Goal: Task Accomplishment & Management: Manage account settings

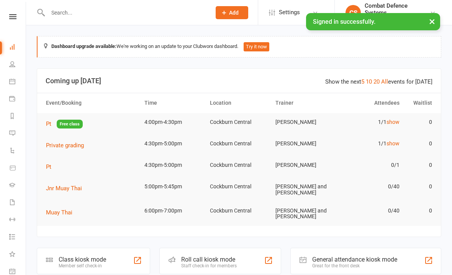
click at [8, 15] on link at bounding box center [12, 16] width 27 height 5
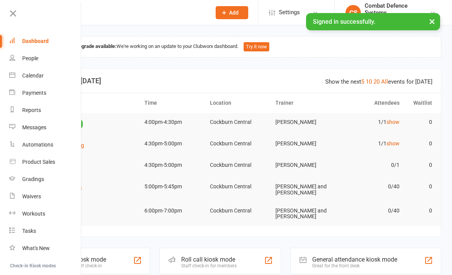
click at [21, 75] on link "Calendar" at bounding box center [45, 75] width 72 height 17
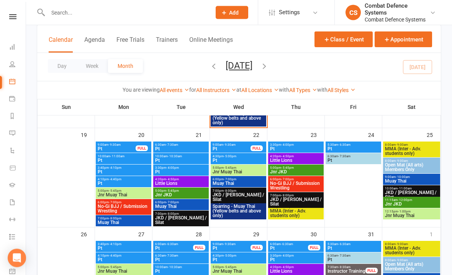
scroll to position [430, 0]
click at [334, 38] on button "Class / Event" at bounding box center [344, 39] width 58 height 16
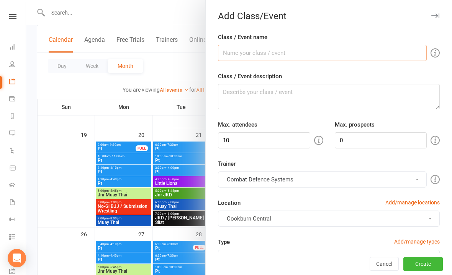
click at [248, 51] on input "Class / Event name" at bounding box center [322, 53] width 209 height 16
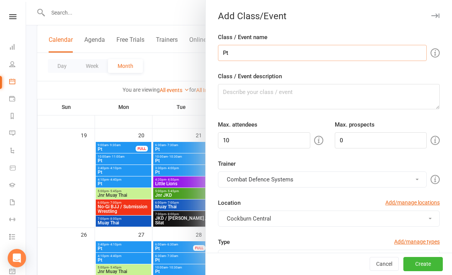
type input "Pt"
click at [259, 107] on textarea "Class / Event description" at bounding box center [329, 96] width 222 height 25
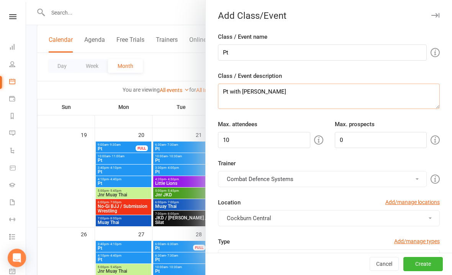
type textarea "Pt with [PERSON_NAME]"
click at [248, 146] on input "10" at bounding box center [264, 140] width 92 height 16
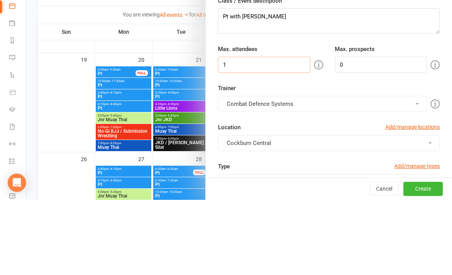
type input "1"
click at [273, 171] on button "Combat Defence Systems" at bounding box center [322, 179] width 209 height 16
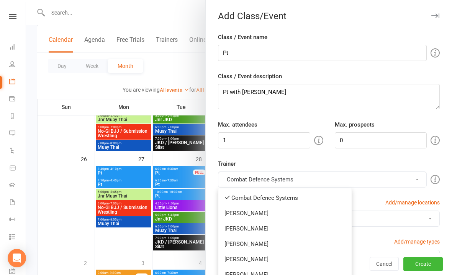
scroll to position [34, 0]
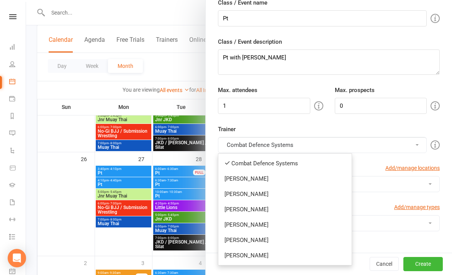
click at [238, 240] on link "[PERSON_NAME]" at bounding box center [284, 239] width 133 height 15
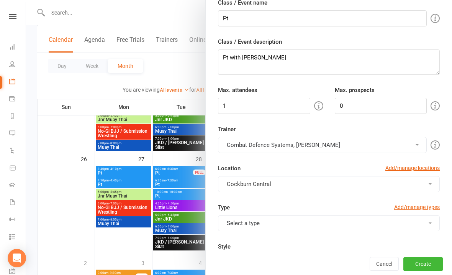
click at [246, 184] on span "Cockburn Central" at bounding box center [249, 184] width 44 height 7
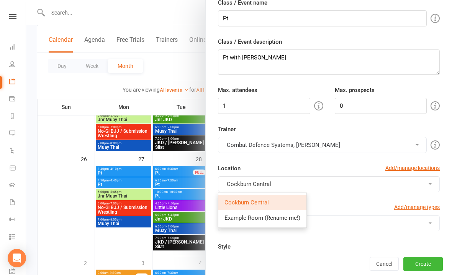
click at [247, 142] on button "Combat Defence Systems, [PERSON_NAME]" at bounding box center [322, 145] width 209 height 16
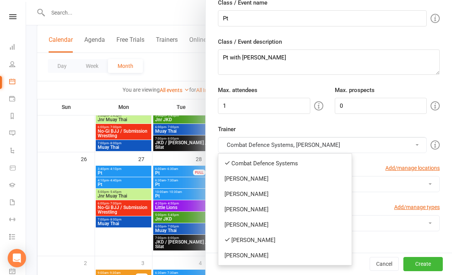
click at [237, 158] on link "Combat Defence Systems" at bounding box center [284, 163] width 133 height 15
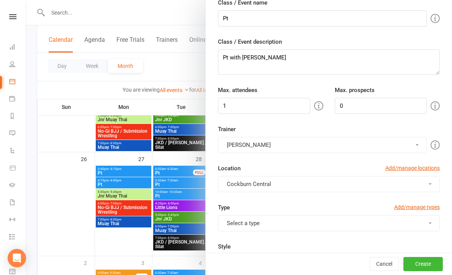
click at [269, 230] on button "Select a type" at bounding box center [329, 223] width 222 height 16
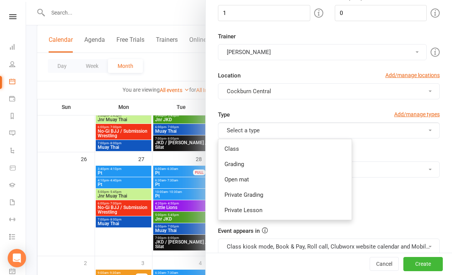
scroll to position [128, 0]
click at [232, 210] on link "Private Lesson" at bounding box center [284, 209] width 133 height 15
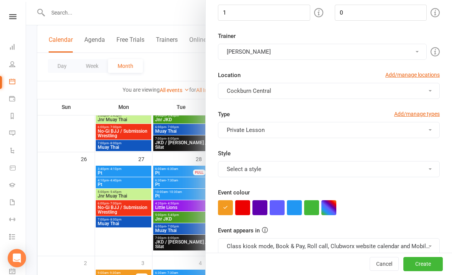
click at [241, 173] on button "Select a style" at bounding box center [329, 169] width 222 height 16
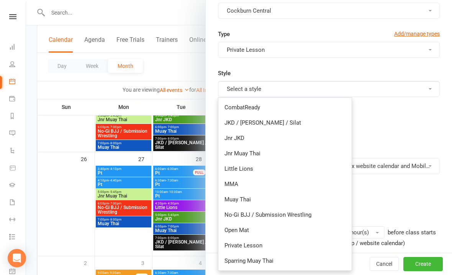
scroll to position [212, 0]
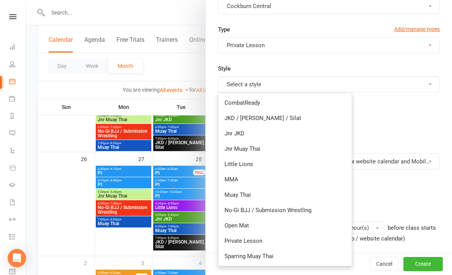
click at [230, 240] on link "Private Lesson" at bounding box center [284, 240] width 133 height 15
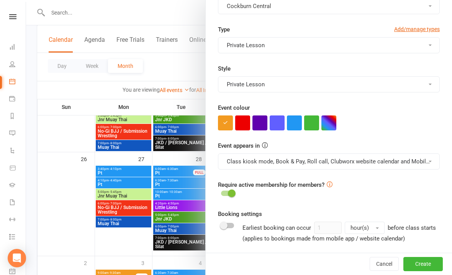
click at [294, 124] on button "button" at bounding box center [294, 122] width 15 height 15
click at [275, 163] on button "Class kiosk mode, Book & Pay, Roll call, Clubworx website calendar and Mobile a…" at bounding box center [329, 161] width 222 height 16
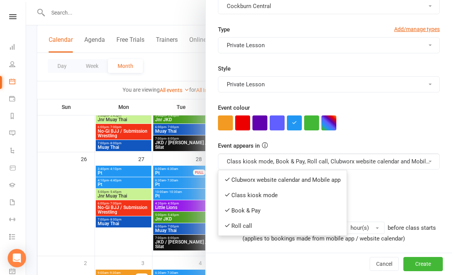
click at [259, 179] on link "Clubworx website calendar and Mobile app" at bounding box center [282, 179] width 128 height 15
click at [259, 158] on button "Class kiosk mode, Book & Pay, Roll call, Clubworx website calendar and Mobile a…" at bounding box center [329, 161] width 222 height 16
click at [257, 213] on link "Book & Pay" at bounding box center [278, 210] width 121 height 15
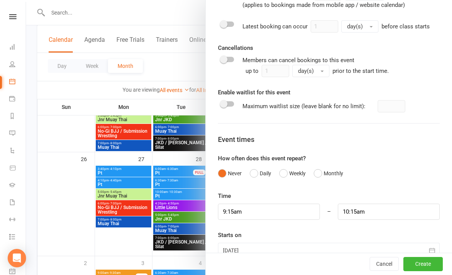
scroll to position [445, 0]
click at [271, 208] on input "9:15am" at bounding box center [269, 212] width 102 height 16
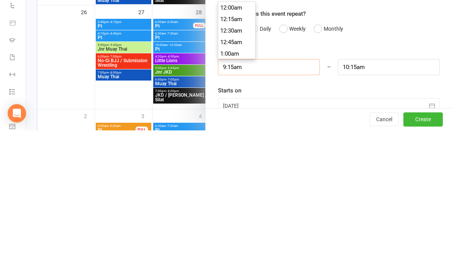
scroll to position [414, 0]
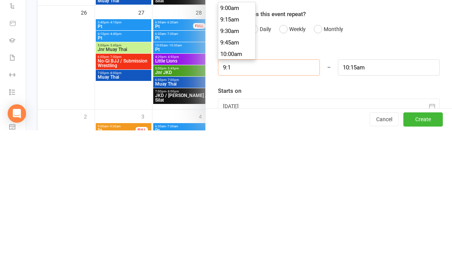
type input "9:"
type input "10:00am"
type input "9"
type input "8"
type input "9:00am"
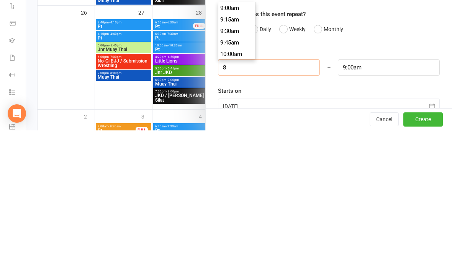
scroll to position [356, 0]
click at [350, 231] on div "Starts on [DATE] [DATE] Sun Mon Tue Wed Thu Fri Sat 40 28 29 30 01 02 03 04 41 …" at bounding box center [329, 245] width 222 height 28
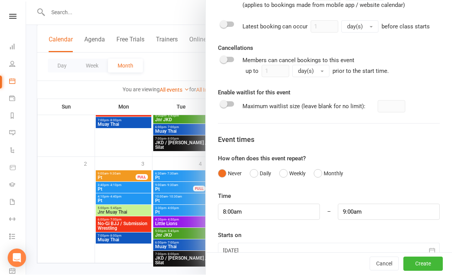
click at [280, 253] on div at bounding box center [329, 250] width 222 height 15
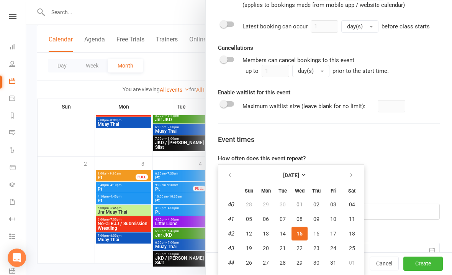
click at [404, 166] on div "Never Daily Weekly Monthly" at bounding box center [329, 173] width 222 height 15
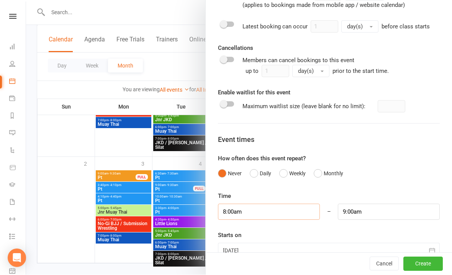
click at [269, 215] on input "8:00am" at bounding box center [269, 212] width 102 height 16
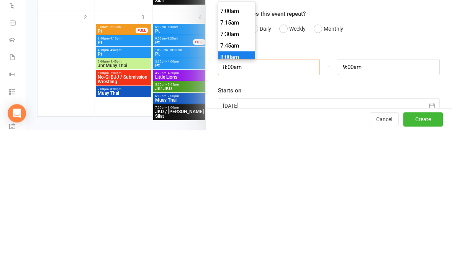
scroll to position [313, 0]
click at [225, 156] on li "7:00am" at bounding box center [236, 161] width 37 height 11
type input "7:00am"
type input "8:00am"
click at [291, 243] on div at bounding box center [329, 250] width 222 height 15
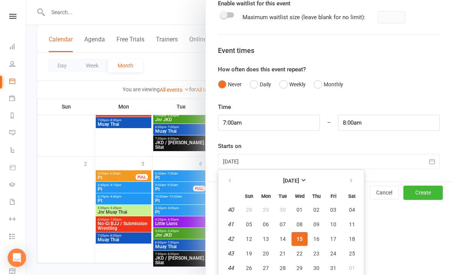
scroll to position [534, 0]
click at [297, 249] on button "22" at bounding box center [300, 254] width 16 height 14
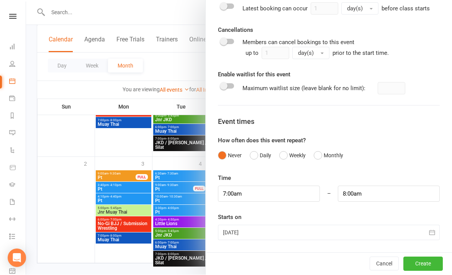
type input "[DATE]"
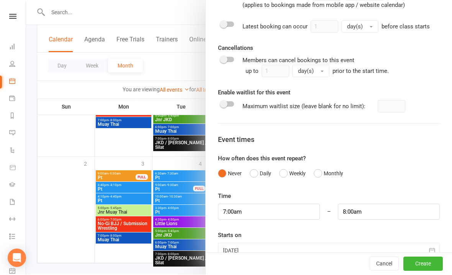
click at [426, 271] on button "Create" at bounding box center [423, 264] width 39 height 14
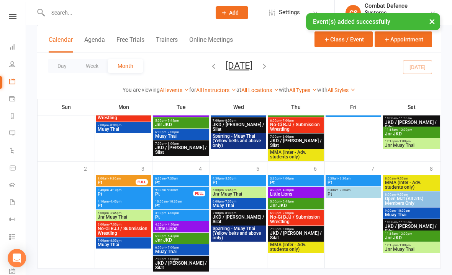
click at [434, 24] on button "×" at bounding box center [432, 21] width 14 height 16
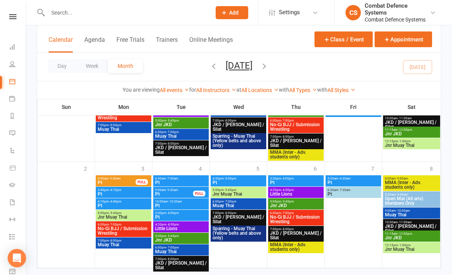
click at [334, 40] on button "Class / Event" at bounding box center [344, 39] width 58 height 16
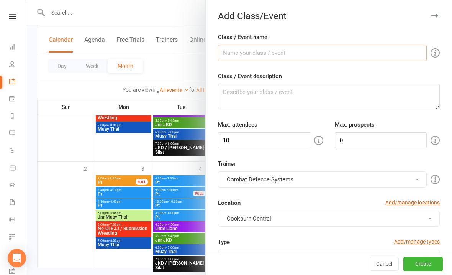
click at [247, 54] on input "Class / Event name" at bounding box center [322, 53] width 209 height 16
type input "Pt"
click at [265, 108] on textarea "Class / Event description" at bounding box center [329, 96] width 222 height 25
type textarea "Pt with [PERSON_NAME]"
click at [261, 141] on input "10" at bounding box center [264, 140] width 92 height 16
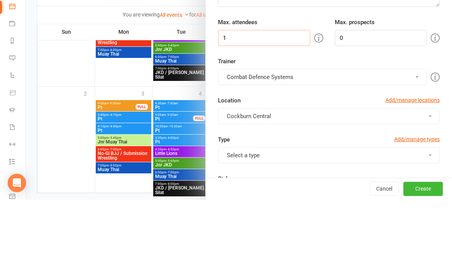
scroll to position [39, 0]
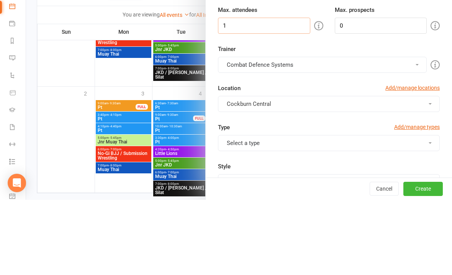
type input "1"
click at [261, 132] on button "Combat Defence Systems" at bounding box center [322, 140] width 209 height 16
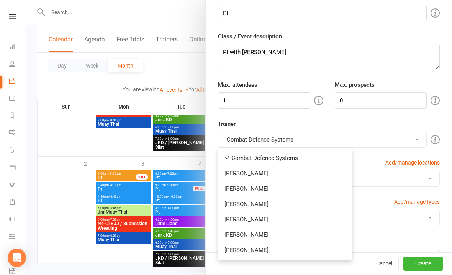
click at [238, 138] on button "Combat Defence Systems" at bounding box center [322, 140] width 209 height 16
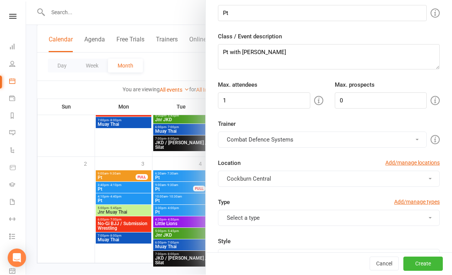
click at [239, 141] on button "Combat Defence Systems" at bounding box center [322, 140] width 209 height 16
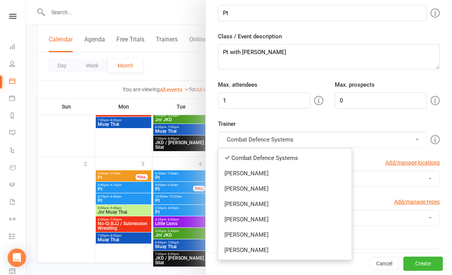
click at [239, 158] on link "Combat Defence Systems" at bounding box center [284, 158] width 133 height 15
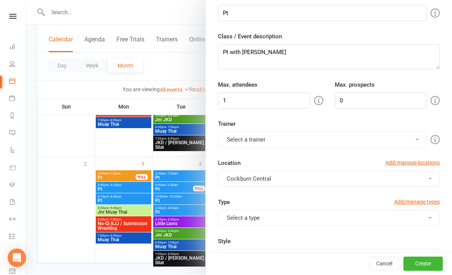
click at [237, 134] on button "Select a trainer" at bounding box center [322, 140] width 209 height 16
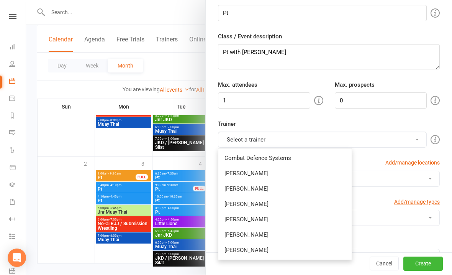
click at [235, 236] on link "[PERSON_NAME]" at bounding box center [284, 234] width 133 height 15
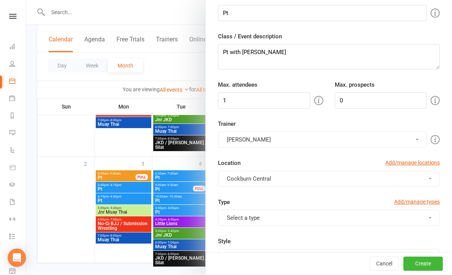
click at [236, 222] on button "Select a type" at bounding box center [329, 218] width 222 height 16
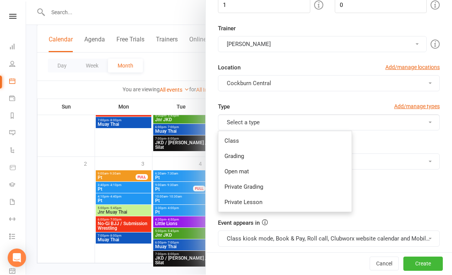
scroll to position [135, 0]
click at [233, 183] on link "Private Grading" at bounding box center [284, 187] width 133 height 15
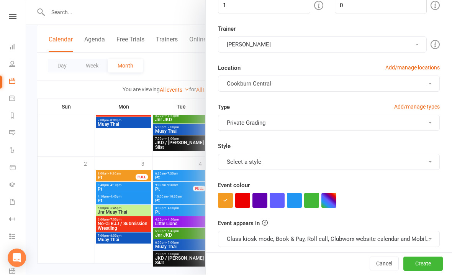
click at [240, 121] on button "Private Grading" at bounding box center [329, 123] width 222 height 16
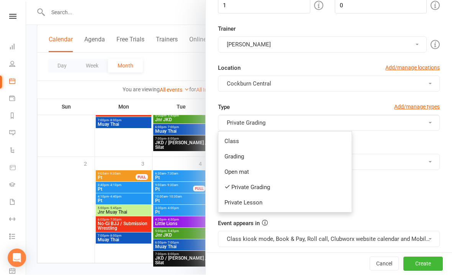
click at [233, 190] on link "Private Grading" at bounding box center [284, 187] width 133 height 15
click at [240, 119] on button "Private Grading" at bounding box center [329, 123] width 222 height 16
click at [238, 208] on link "Private Lesson" at bounding box center [284, 202] width 133 height 15
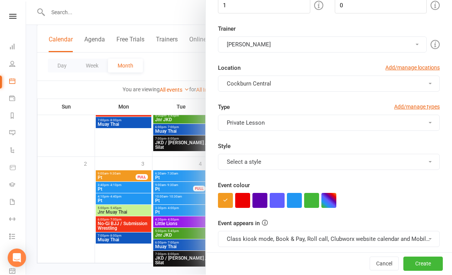
click at [235, 161] on button "Select a style" at bounding box center [329, 162] width 222 height 16
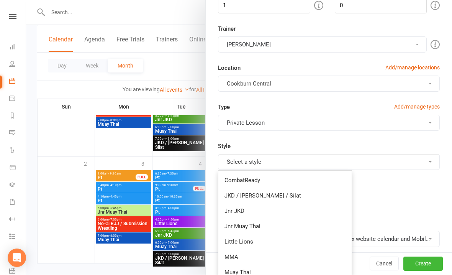
scroll to position [210, 0]
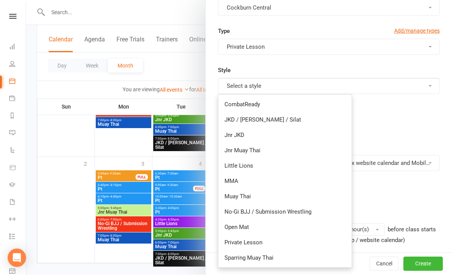
click at [235, 242] on link "Private Lesson" at bounding box center [284, 242] width 133 height 15
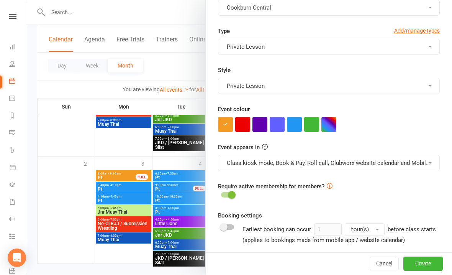
click at [284, 126] on button "button" at bounding box center [277, 124] width 15 height 15
click at [293, 123] on button "button" at bounding box center [294, 124] width 15 height 15
click at [279, 164] on button "Class kiosk mode, Book & Pay, Roll call, Clubworx website calendar and Mobile a…" at bounding box center [329, 163] width 222 height 16
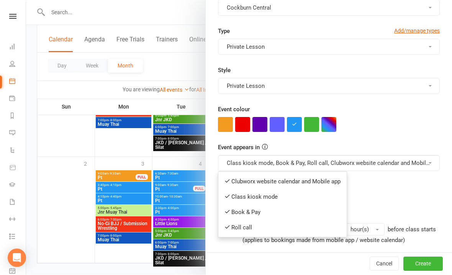
click at [263, 181] on link "Clubworx website calendar and Mobile app" at bounding box center [282, 181] width 128 height 15
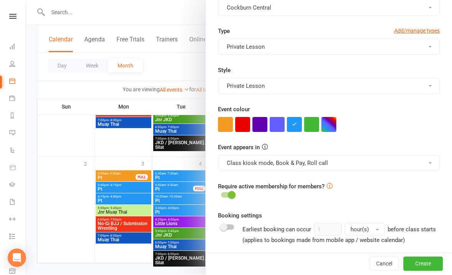
click at [262, 161] on button "Class kiosk mode, Book & Pay, Roll call" at bounding box center [329, 163] width 222 height 16
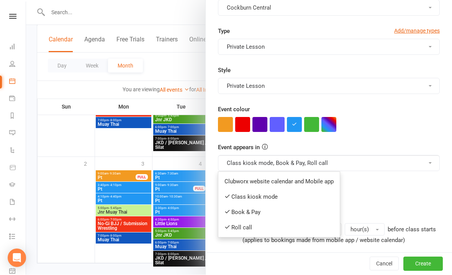
click at [255, 209] on link "Book & Pay" at bounding box center [278, 212] width 121 height 15
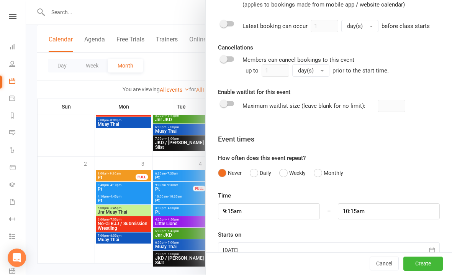
scroll to position [445, 0]
click at [266, 216] on input "9:15am" at bounding box center [269, 212] width 102 height 16
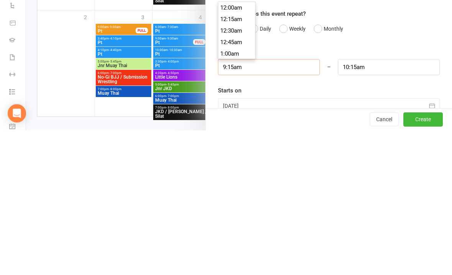
scroll to position [414, 0]
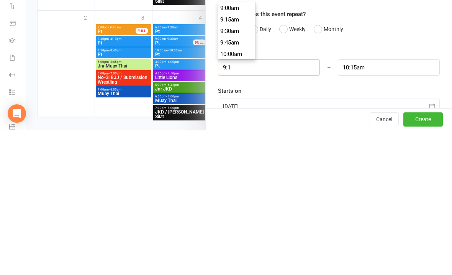
type input "9:"
type input "10:00am"
type input "9"
type input "8"
type input "9:00am"
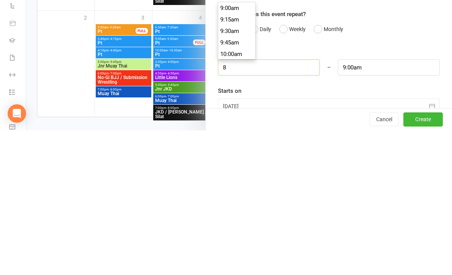
scroll to position [356, 0]
click at [331, 231] on div "Starts on [DATE] [DATE] Sun Mon Tue Wed Thu Fri Sat 40 28 29 30 01 02 03 04 41 …" at bounding box center [329, 245] width 222 height 28
type input "8:00am"
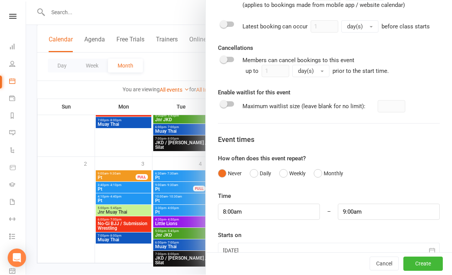
click at [263, 253] on div at bounding box center [329, 250] width 222 height 15
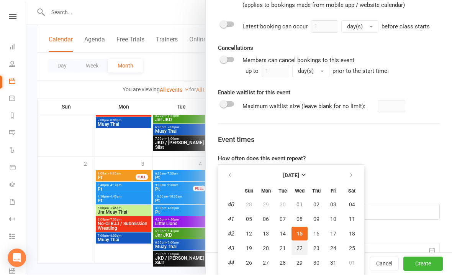
click at [297, 246] on span "22" at bounding box center [300, 248] width 6 height 6
type input "[DATE]"
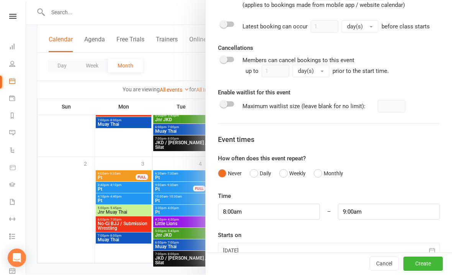
click at [436, 271] on button "Create" at bounding box center [423, 264] width 39 height 14
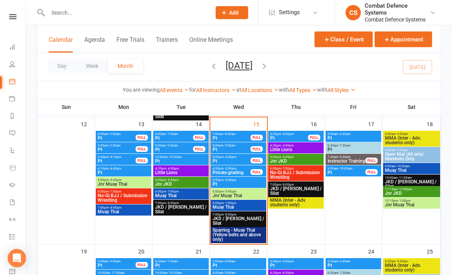
scroll to position [354, 0]
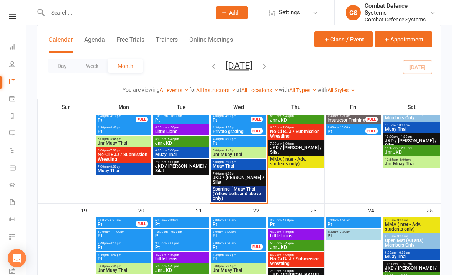
click at [234, 236] on span "Pt" at bounding box center [238, 235] width 53 height 5
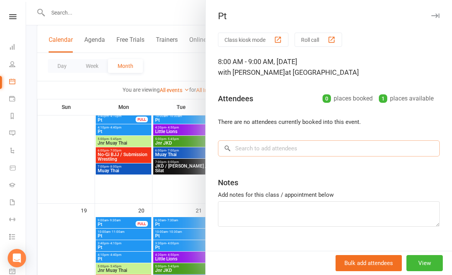
click at [295, 155] on input "search" at bounding box center [329, 148] width 222 height 16
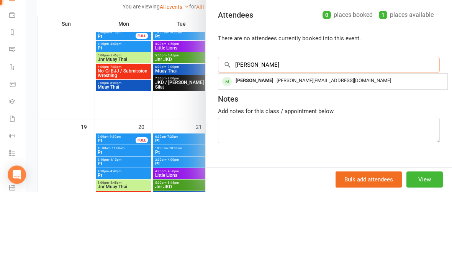
type input "[PERSON_NAME]"
click at [264, 157] on div "[PERSON_NAME] [PERSON_NAME][EMAIL_ADDRESS][DOMAIN_NAME]" at bounding box center [332, 165] width 229 height 16
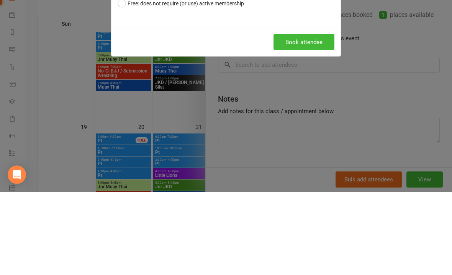
scroll to position [438, 0]
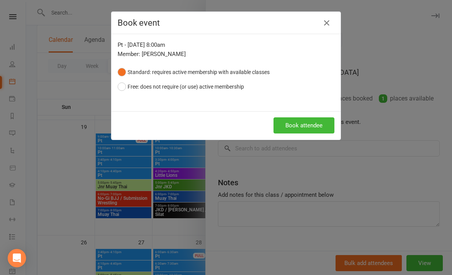
click at [302, 124] on button "Book attendee" at bounding box center [304, 125] width 61 height 16
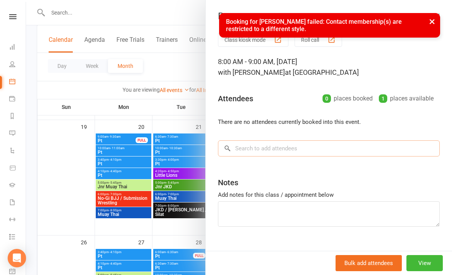
click at [272, 141] on input "search" at bounding box center [329, 148] width 222 height 16
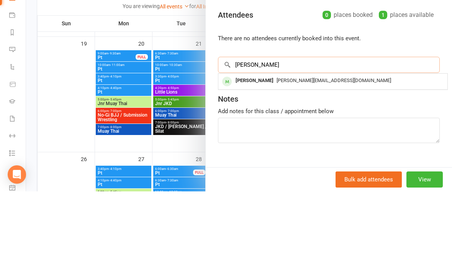
type input "[PERSON_NAME]"
click at [260, 159] on div "[PERSON_NAME]" at bounding box center [255, 164] width 44 height 11
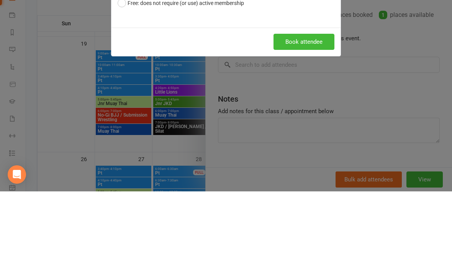
scroll to position [522, 103]
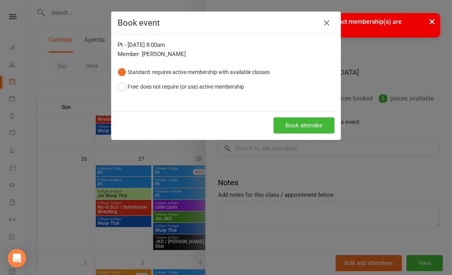
click at [129, 89] on button "Free: does not require (or use) active membership" at bounding box center [181, 86] width 126 height 15
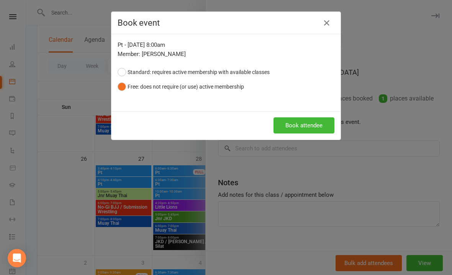
click at [288, 123] on button "Book attendee" at bounding box center [304, 125] width 61 height 16
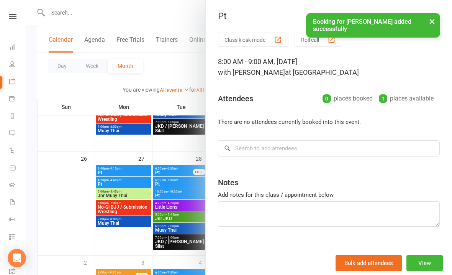
click at [434, 25] on button "×" at bounding box center [432, 21] width 14 height 16
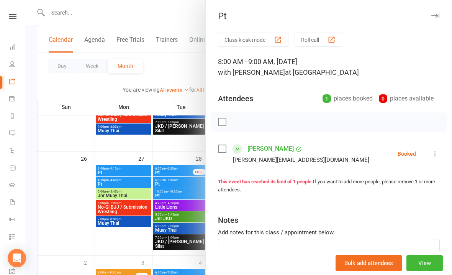
click at [434, 14] on icon "button" at bounding box center [436, 15] width 8 height 5
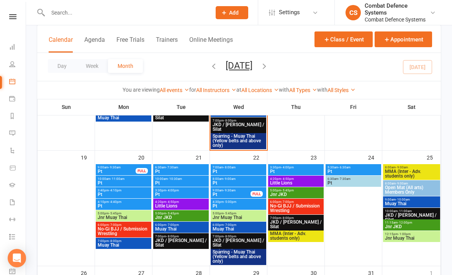
scroll to position [407, 0]
click at [225, 166] on span "- 8:00am" at bounding box center [229, 167] width 12 height 3
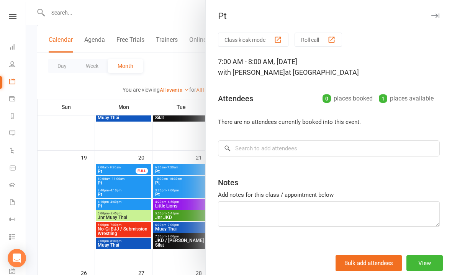
click at [447, 11] on div "Pt" at bounding box center [329, 16] width 246 height 11
click at [443, 14] on div "Pt" at bounding box center [329, 16] width 246 height 11
click at [437, 16] on icon "button" at bounding box center [436, 15] width 8 height 5
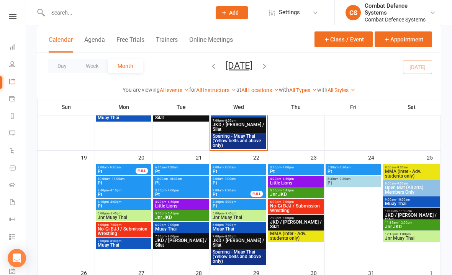
click at [231, 177] on span "- 9:00am" at bounding box center [229, 178] width 12 height 3
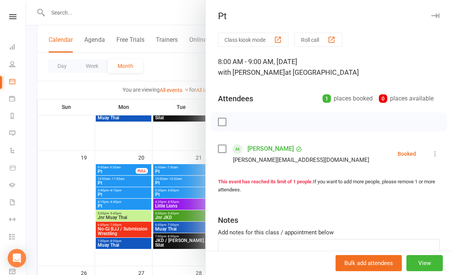
click at [273, 141] on div "Class kiosk mode Roll call 8:00 AM - 9:00 AM, [DATE] with [PERSON_NAME] at [PER…" at bounding box center [329, 168] width 246 height 270
click at [439, 150] on button at bounding box center [435, 153] width 9 height 9
click at [378, 185] on link "Remove" at bounding box center [402, 183] width 76 height 15
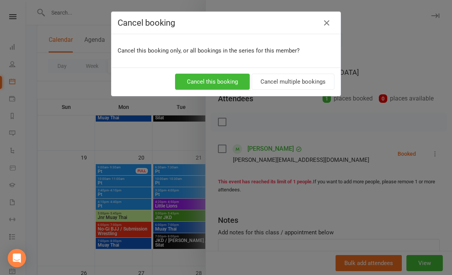
click at [201, 78] on button "Cancel this booking" at bounding box center [212, 82] width 75 height 16
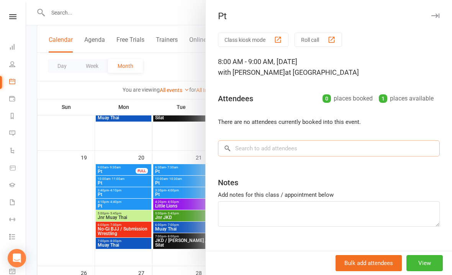
click at [272, 151] on input "search" at bounding box center [329, 148] width 222 height 16
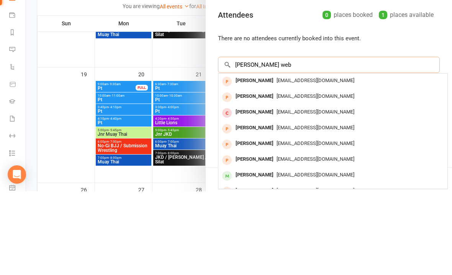
scroll to position [0, 0]
type input "[PERSON_NAME] web"
click at [354, 161] on span "[EMAIL_ADDRESS][DOMAIN_NAME]" at bounding box center [316, 164] width 78 height 6
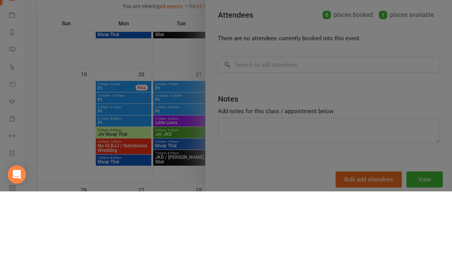
scroll to position [491, 0]
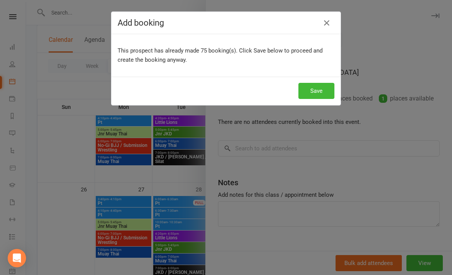
click at [325, 90] on button "Save" at bounding box center [317, 91] width 36 height 16
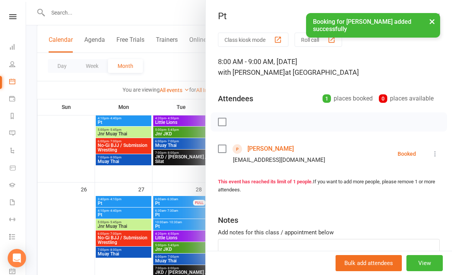
click at [427, 22] on button "×" at bounding box center [432, 21] width 14 height 16
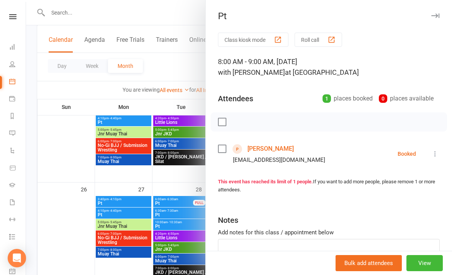
click at [436, 13] on button "button" at bounding box center [435, 15] width 9 height 9
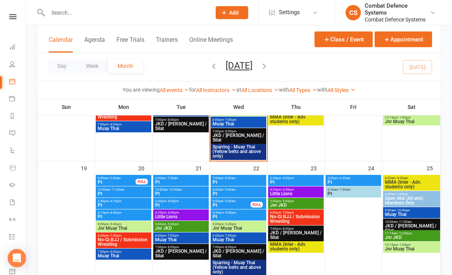
scroll to position [398, 0]
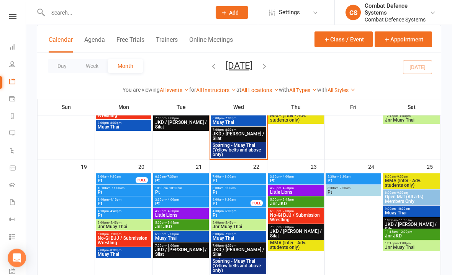
click at [249, 179] on span "Pt" at bounding box center [238, 181] width 53 height 5
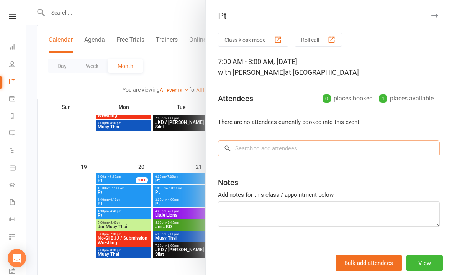
click at [301, 142] on input "search" at bounding box center [329, 148] width 222 height 16
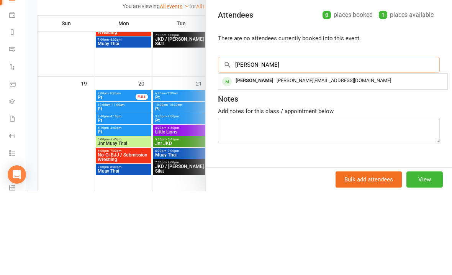
type input "[PERSON_NAME]"
click at [329, 161] on span "[PERSON_NAME][EMAIL_ADDRESS][DOMAIN_NAME]" at bounding box center [334, 164] width 115 height 6
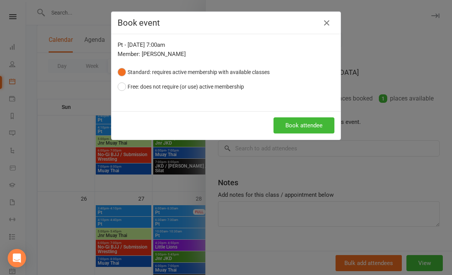
click at [313, 126] on button "Book attendee" at bounding box center [304, 125] width 61 height 16
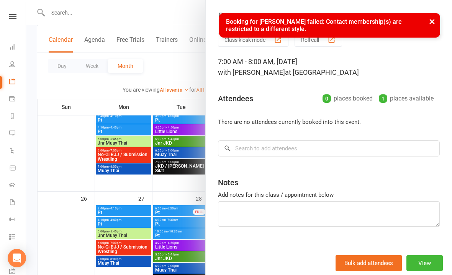
click at [439, 27] on button "×" at bounding box center [432, 21] width 14 height 16
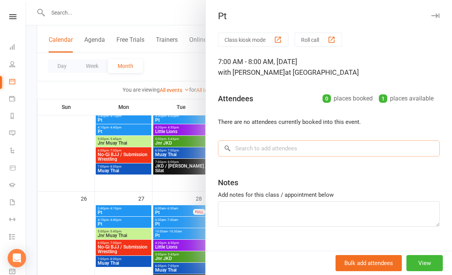
click at [327, 153] on input "search" at bounding box center [329, 148] width 222 height 16
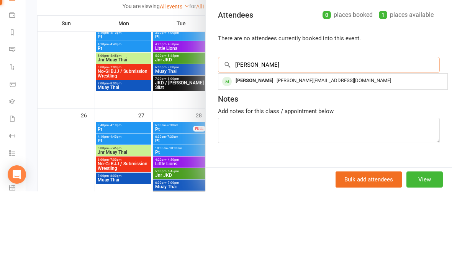
type input "[PERSON_NAME]"
click at [286, 159] on div "[PERSON_NAME][EMAIL_ADDRESS][DOMAIN_NAME]" at bounding box center [333, 164] width 223 height 11
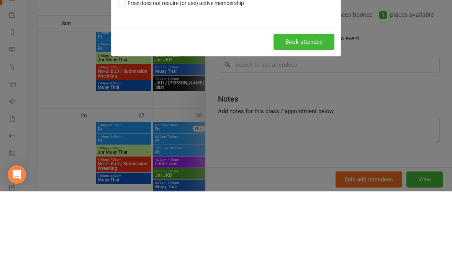
scroll to position [565, 0]
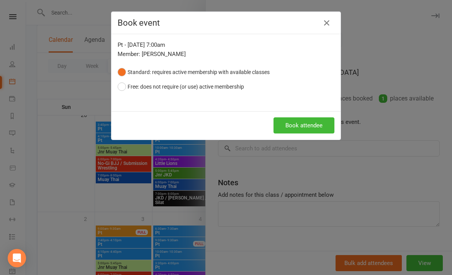
click at [231, 87] on button "Free: does not require (or use) active membership" at bounding box center [181, 86] width 126 height 15
click at [299, 128] on button "Book attendee" at bounding box center [304, 125] width 61 height 16
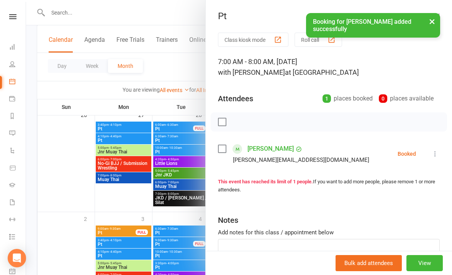
click at [428, 20] on button "×" at bounding box center [432, 21] width 14 height 16
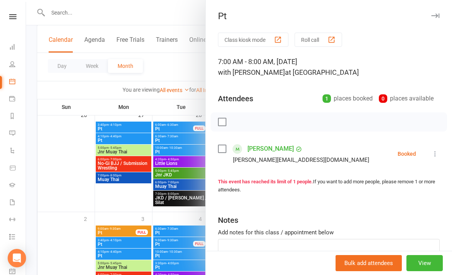
click at [438, 16] on icon "button" at bounding box center [436, 15] width 8 height 5
